Goal: Task Accomplishment & Management: Use online tool/utility

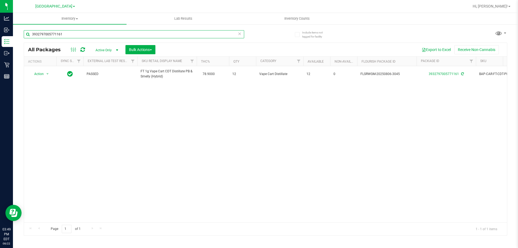
click at [86, 33] on input "3932797005771161" at bounding box center [134, 34] width 220 height 8
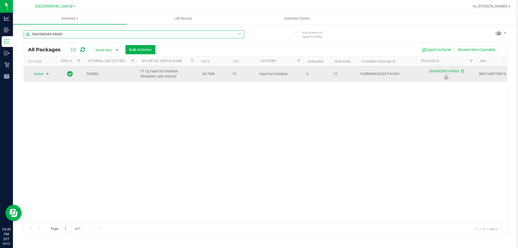
type input "5043585543199609"
click at [40, 77] on span "Action" at bounding box center [36, 74] width 15 height 8
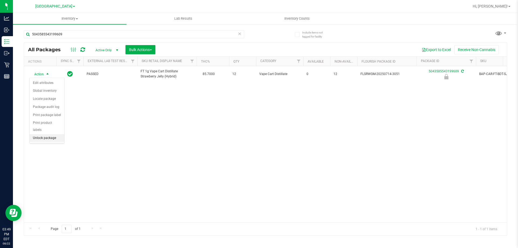
click at [48, 134] on li "Unlock package" at bounding box center [47, 138] width 35 height 8
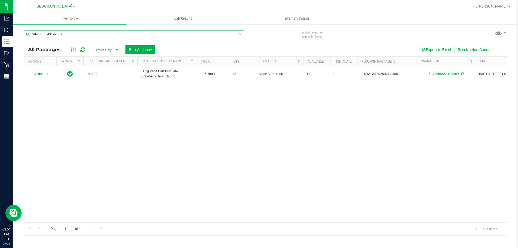
click at [78, 36] on input "5043585543199609" at bounding box center [134, 34] width 220 height 8
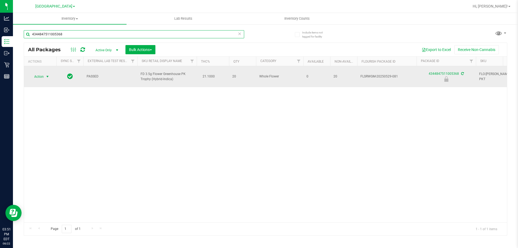
type input "4344847511005368"
click at [44, 73] on span "select" at bounding box center [47, 77] width 7 height 8
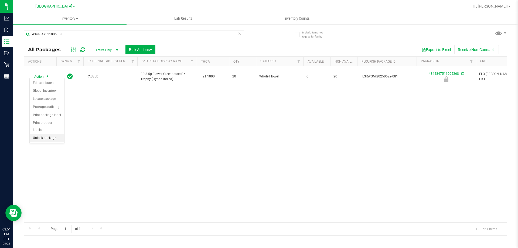
click at [39, 134] on li "Unlock package" at bounding box center [47, 138] width 35 height 8
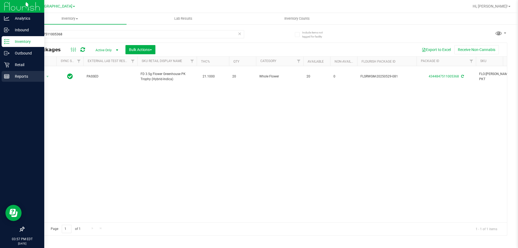
click at [8, 78] on icon at bounding box center [6, 76] width 5 height 5
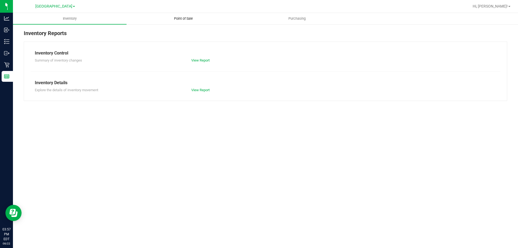
click at [176, 16] on uib-tab-heading "Point of Sale" at bounding box center [183, 18] width 113 height 11
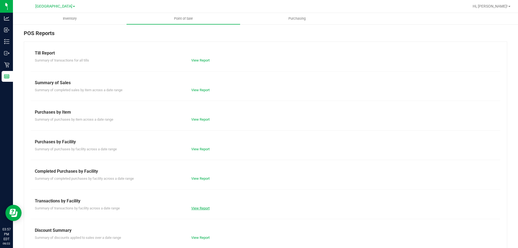
click at [201, 207] on link "View Report" at bounding box center [200, 208] width 18 height 4
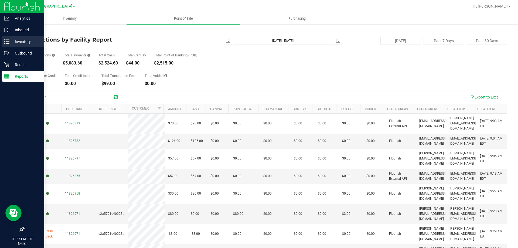
click at [10, 43] on p "Inventory" at bounding box center [25, 41] width 32 height 6
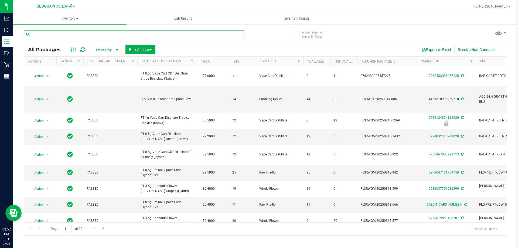
click at [98, 37] on input "text" at bounding box center [134, 34] width 220 height 8
